Goal: Information Seeking & Learning: Find specific page/section

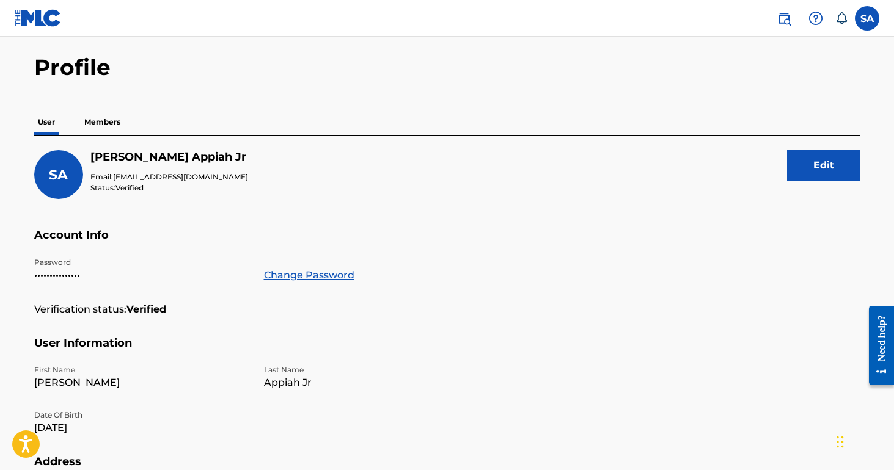
scroll to position [36, 0]
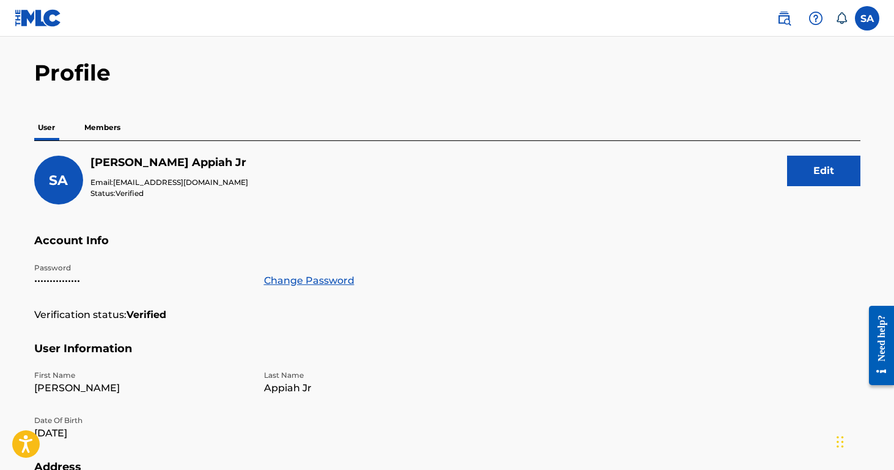
click at [42, 10] on img at bounding box center [38, 18] width 47 height 18
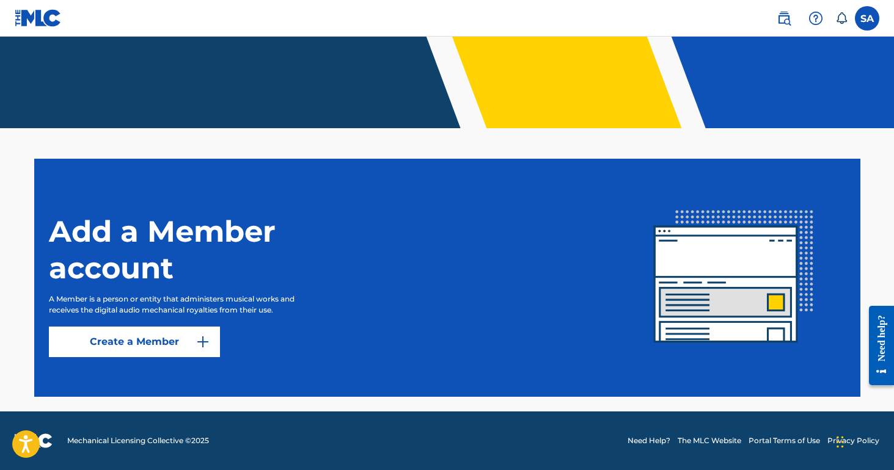
scroll to position [230, 0]
click at [791, 12] on link at bounding box center [784, 18] width 24 height 24
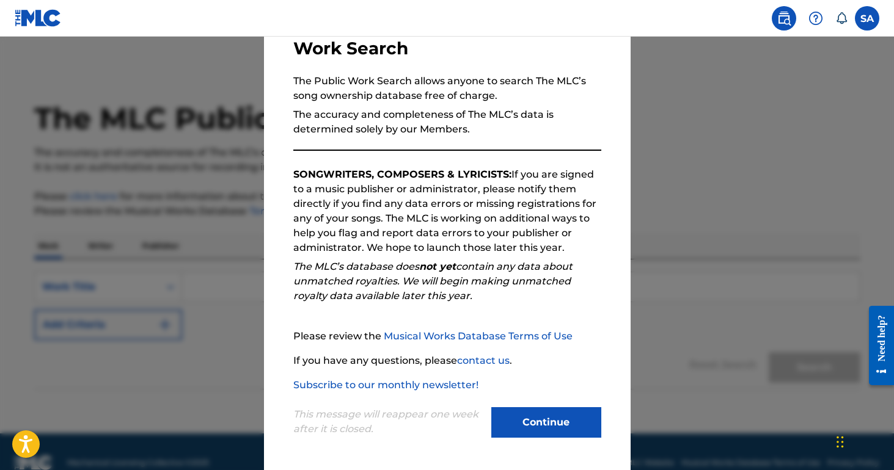
scroll to position [89, 0]
click at [539, 430] on button "Continue" at bounding box center [546, 423] width 110 height 31
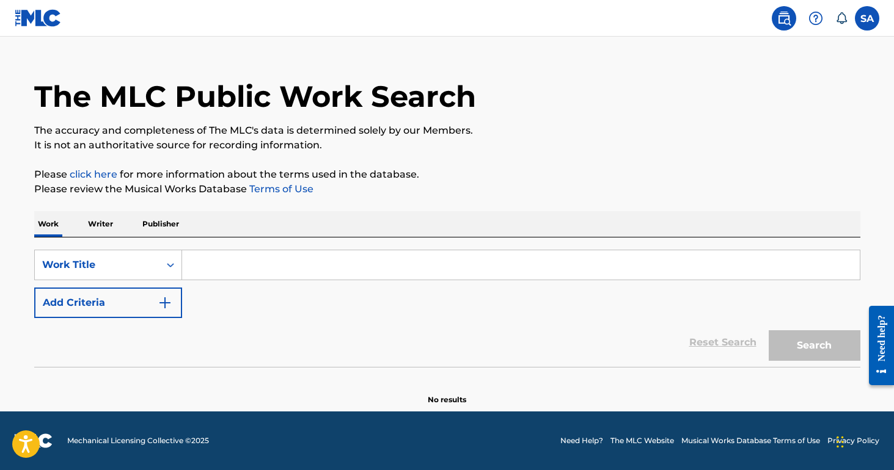
scroll to position [22, 0]
click at [123, 298] on button "Add Criteria" at bounding box center [108, 303] width 148 height 31
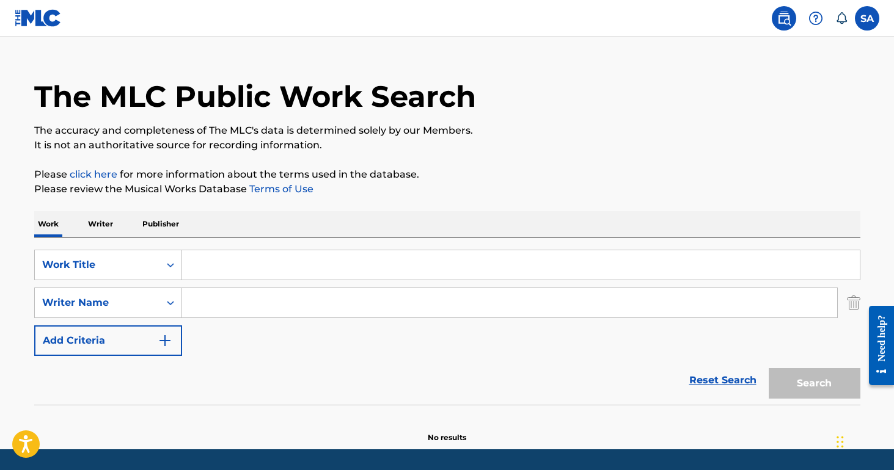
click at [122, 341] on button "Add Criteria" at bounding box center [108, 341] width 148 height 31
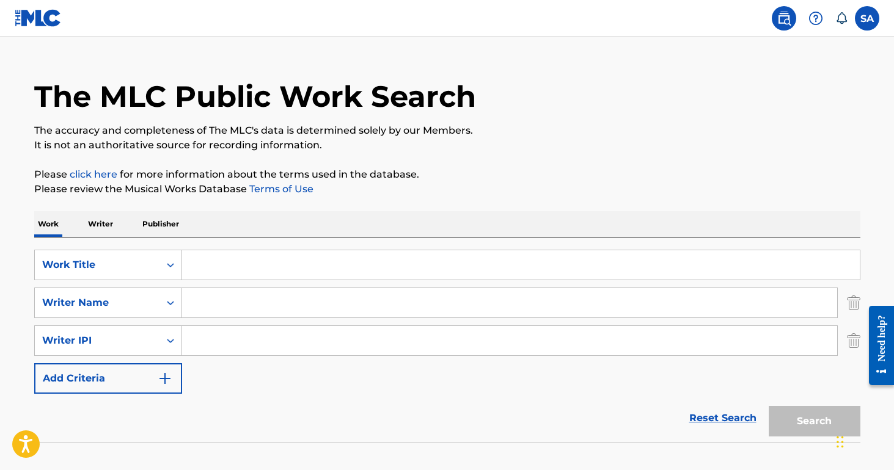
click at [203, 260] on input "Search Form" at bounding box center [521, 264] width 678 height 29
type input "V"
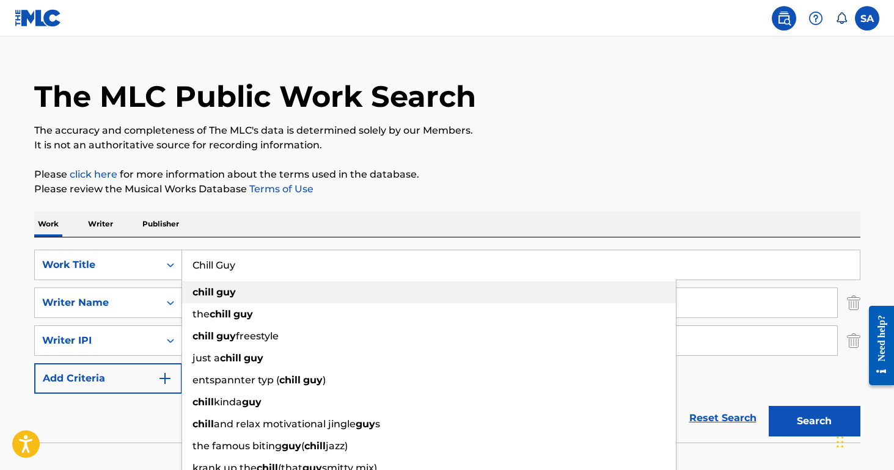
click at [252, 294] on div "chill guy" at bounding box center [429, 293] width 494 height 22
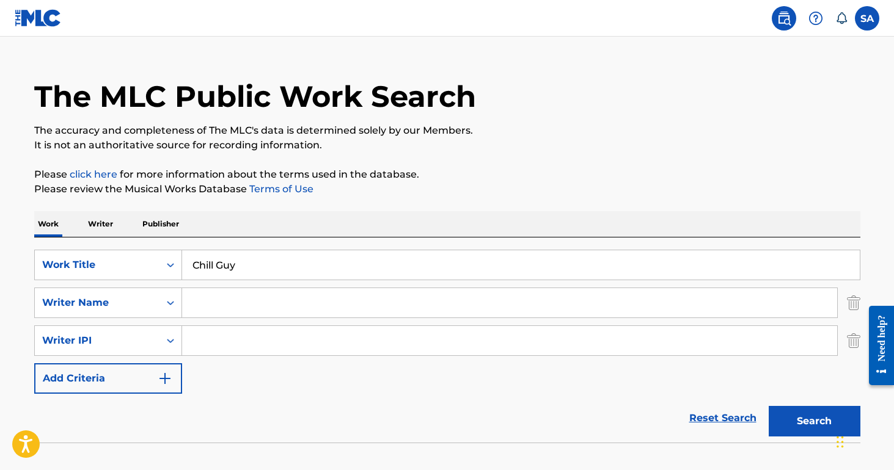
type input "chill guy"
click at [193, 307] on input "Search Form" at bounding box center [509, 302] width 655 height 29
